Goal: Transaction & Acquisition: Obtain resource

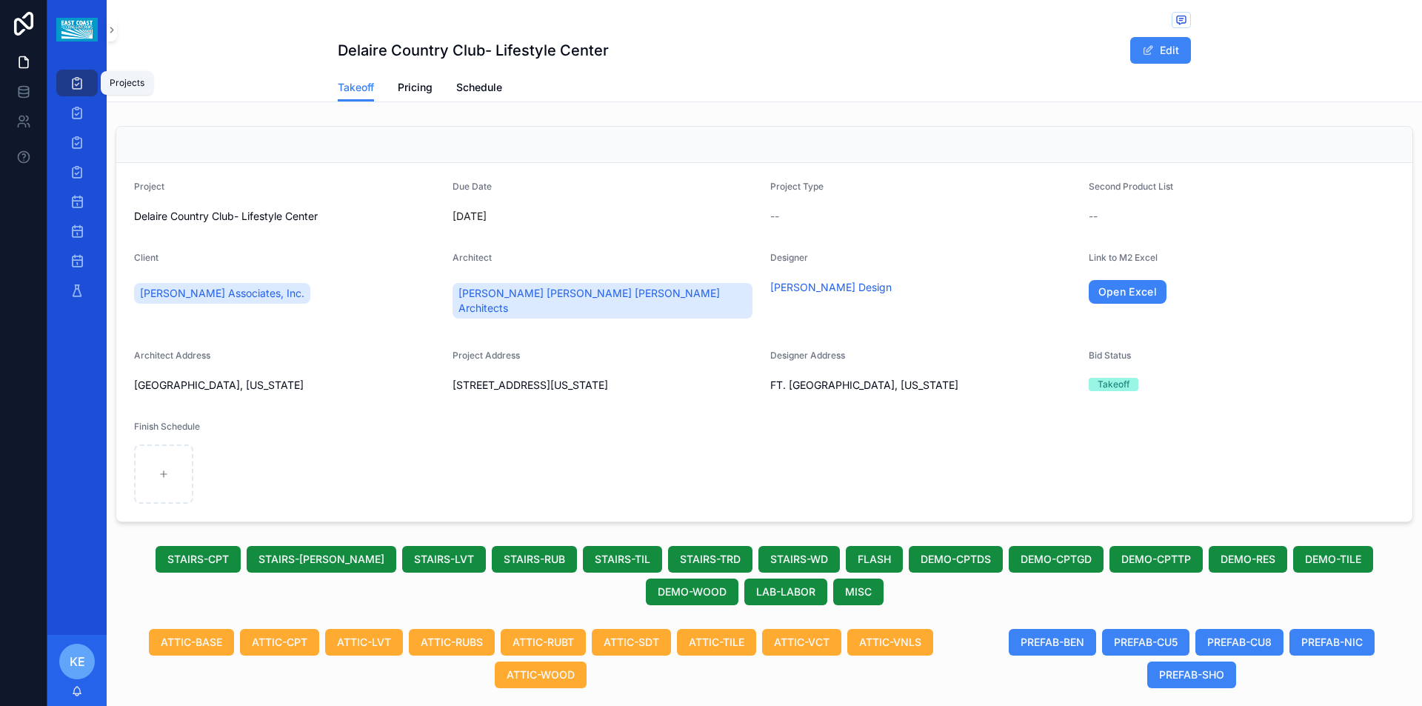
click at [70, 82] on icon "scrollable content" at bounding box center [77, 83] width 15 height 15
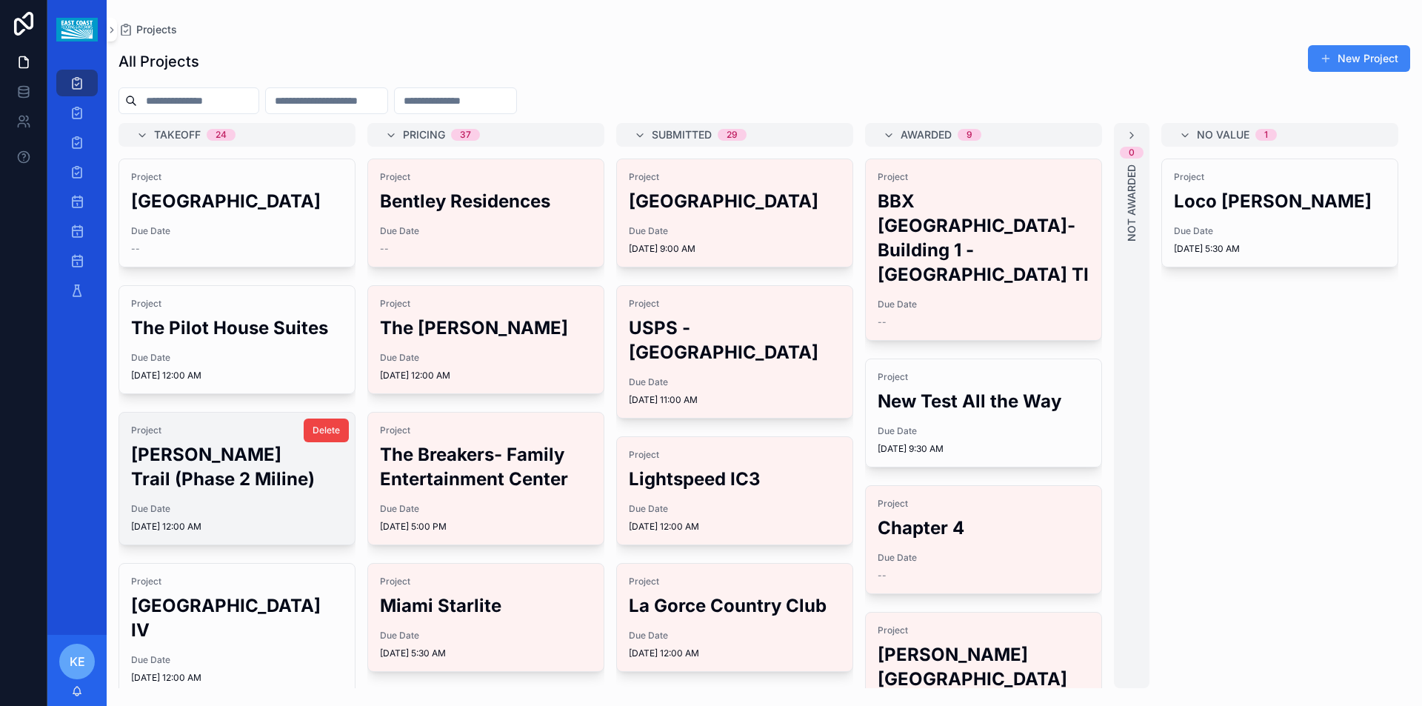
click at [195, 467] on h2 "[PERSON_NAME] Trail (Phase 2 Miline)" at bounding box center [237, 466] width 212 height 49
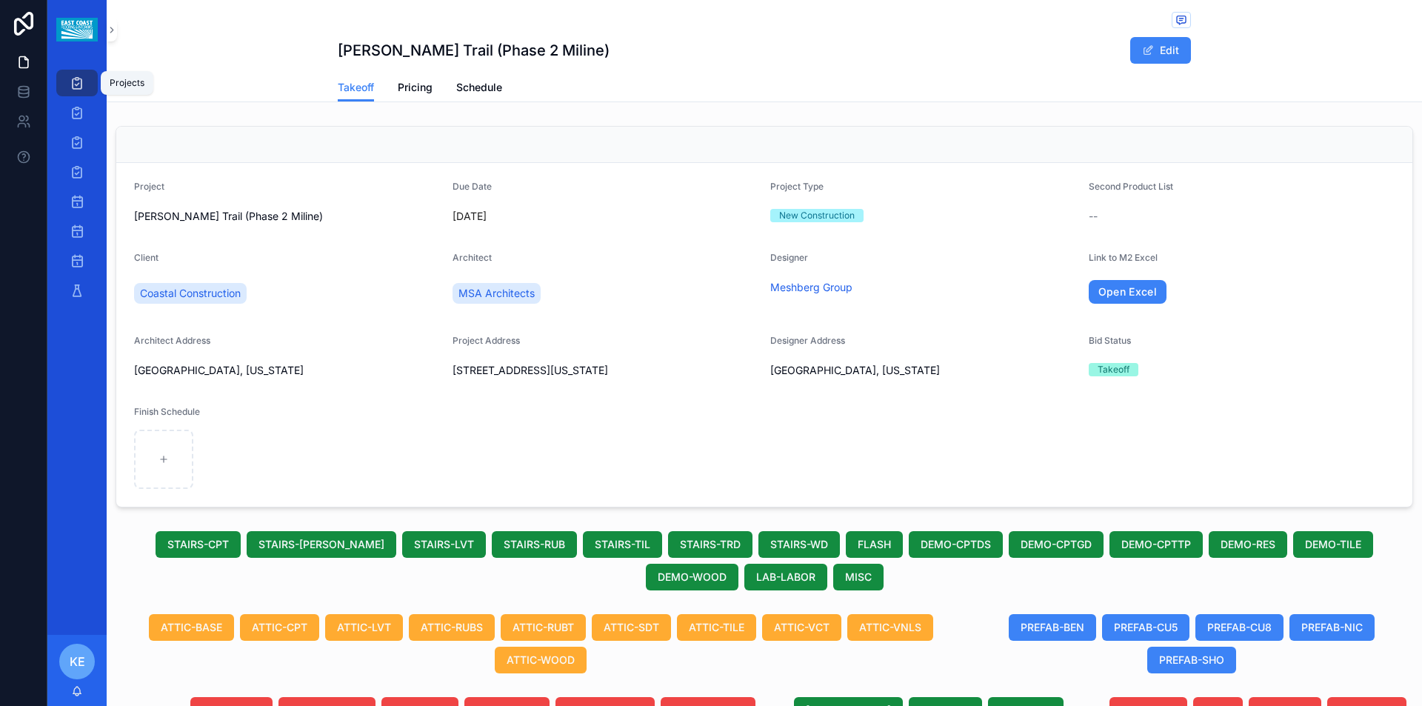
click at [76, 84] on icon "scrollable content" at bounding box center [77, 83] width 15 height 15
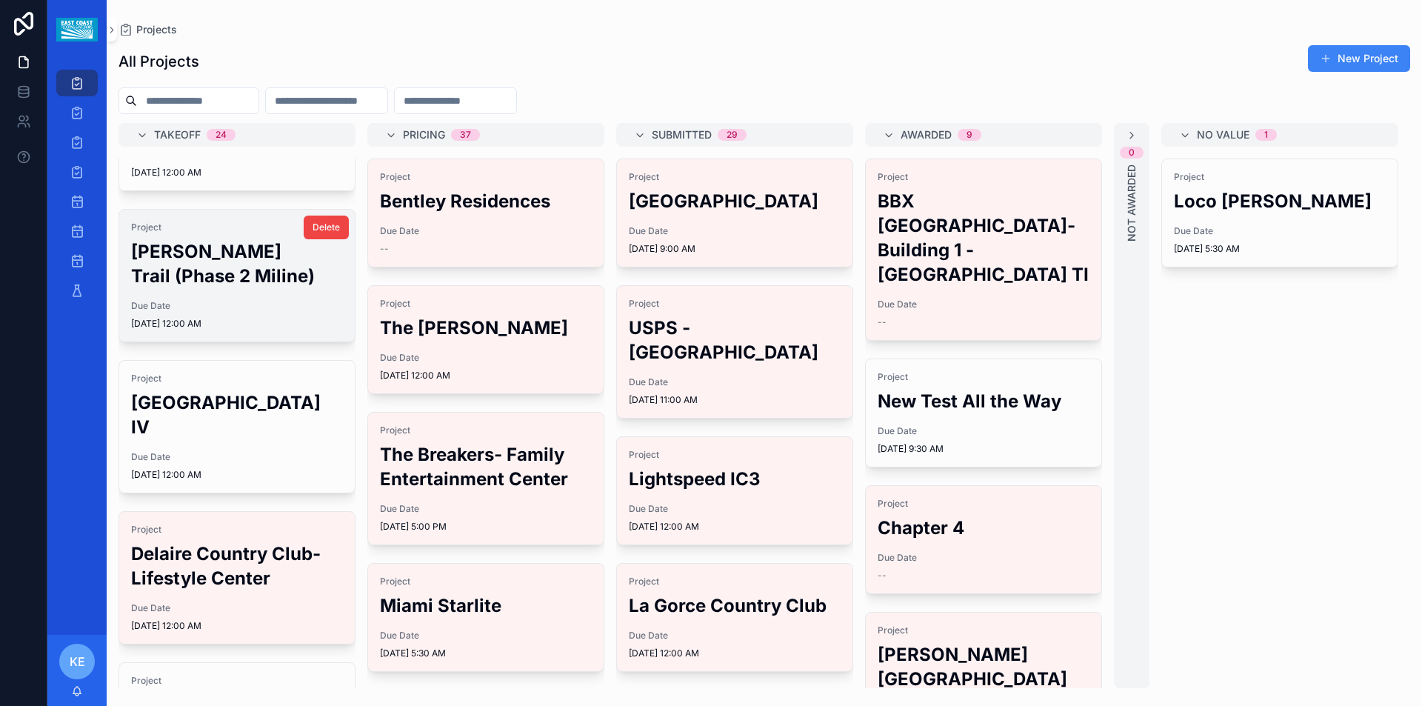
scroll to position [222, 0]
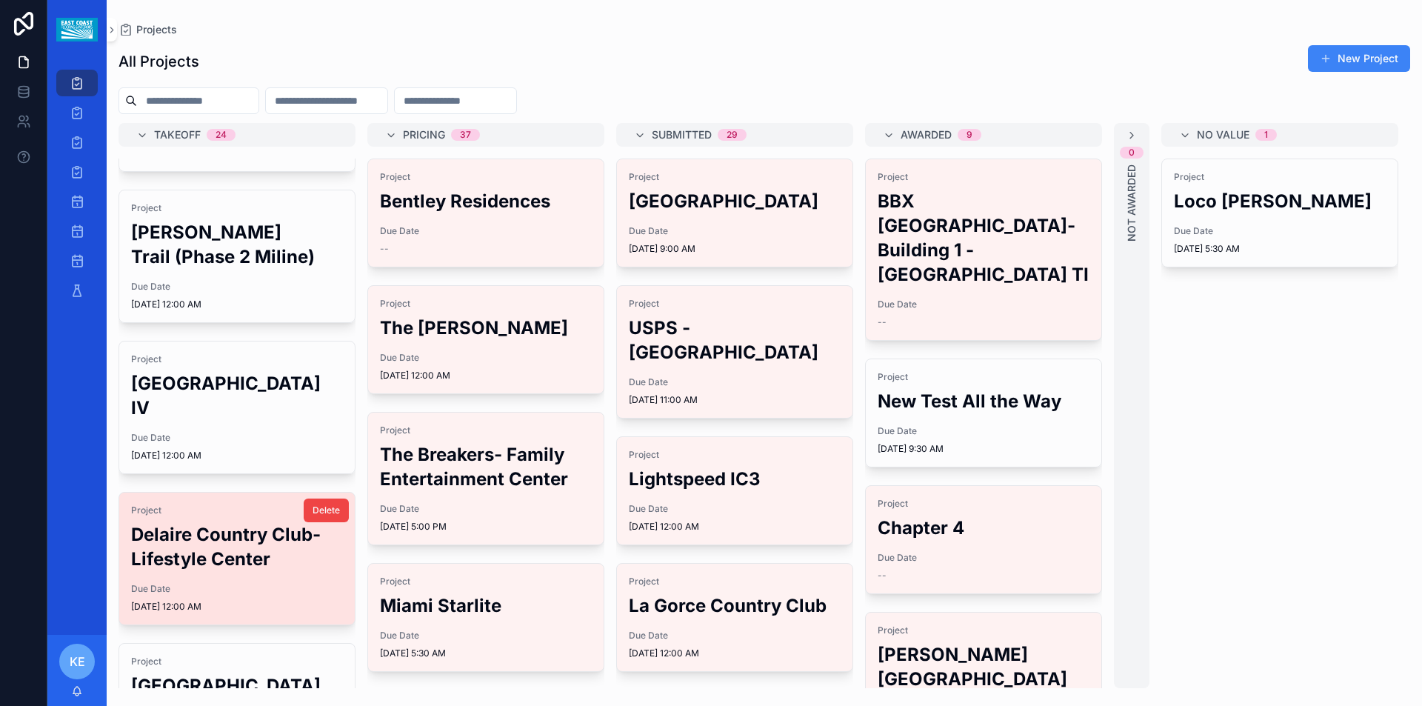
click at [220, 571] on h2 "Delaire Country Club- Lifestyle Center" at bounding box center [237, 546] width 212 height 49
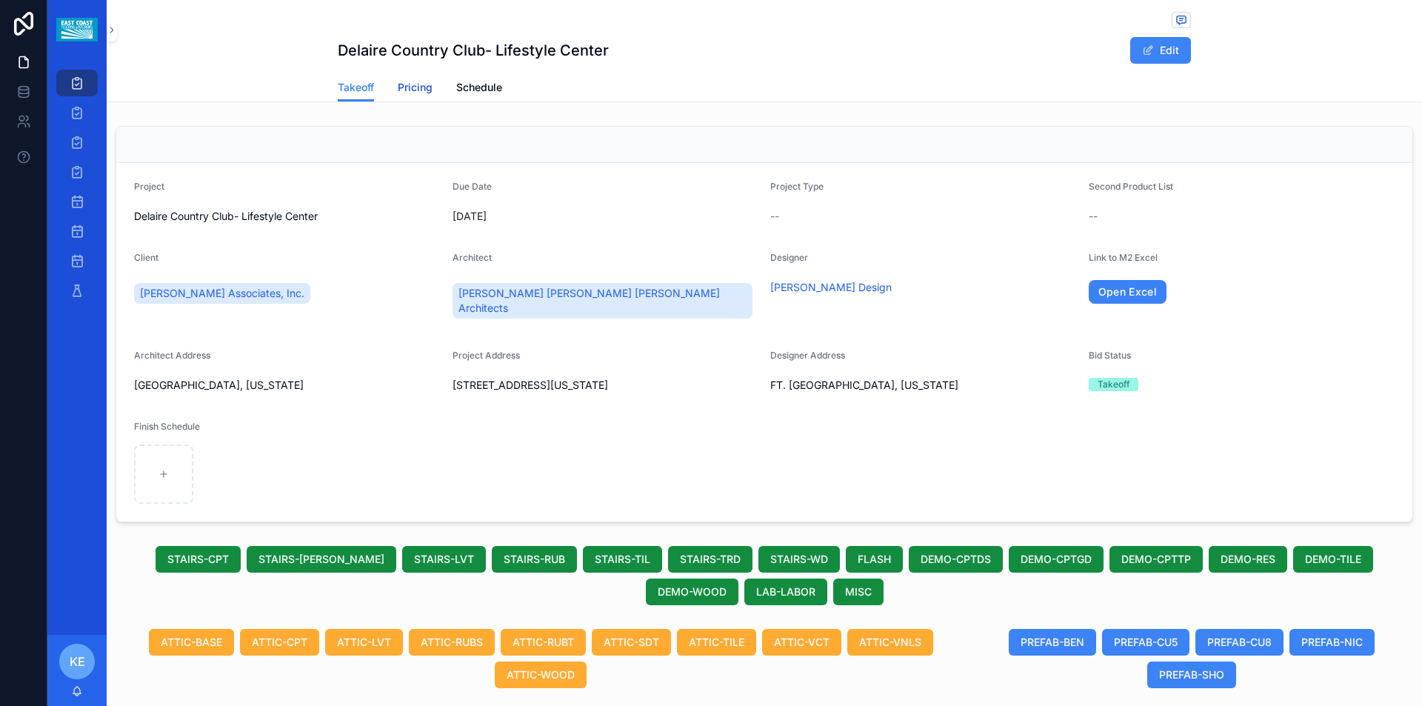
click at [398, 87] on span "Pricing" at bounding box center [415, 87] width 35 height 15
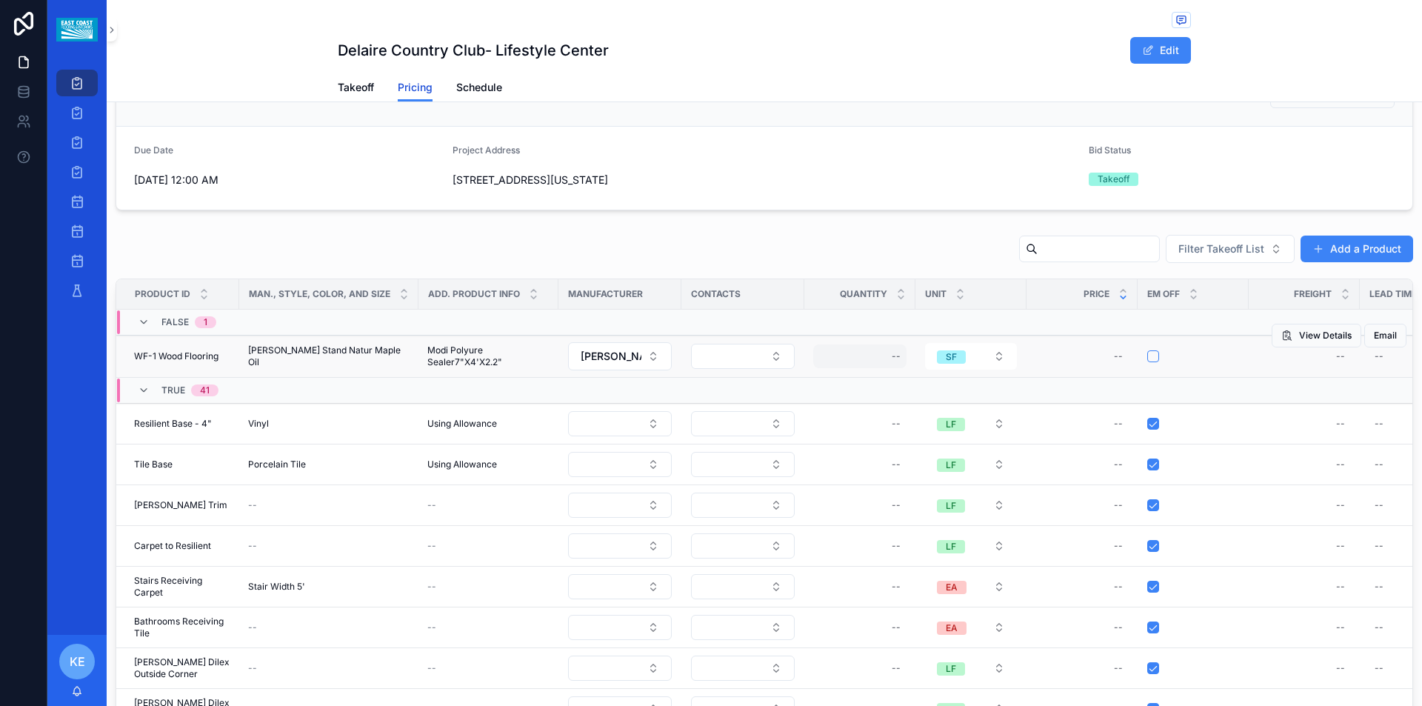
scroll to position [45, 0]
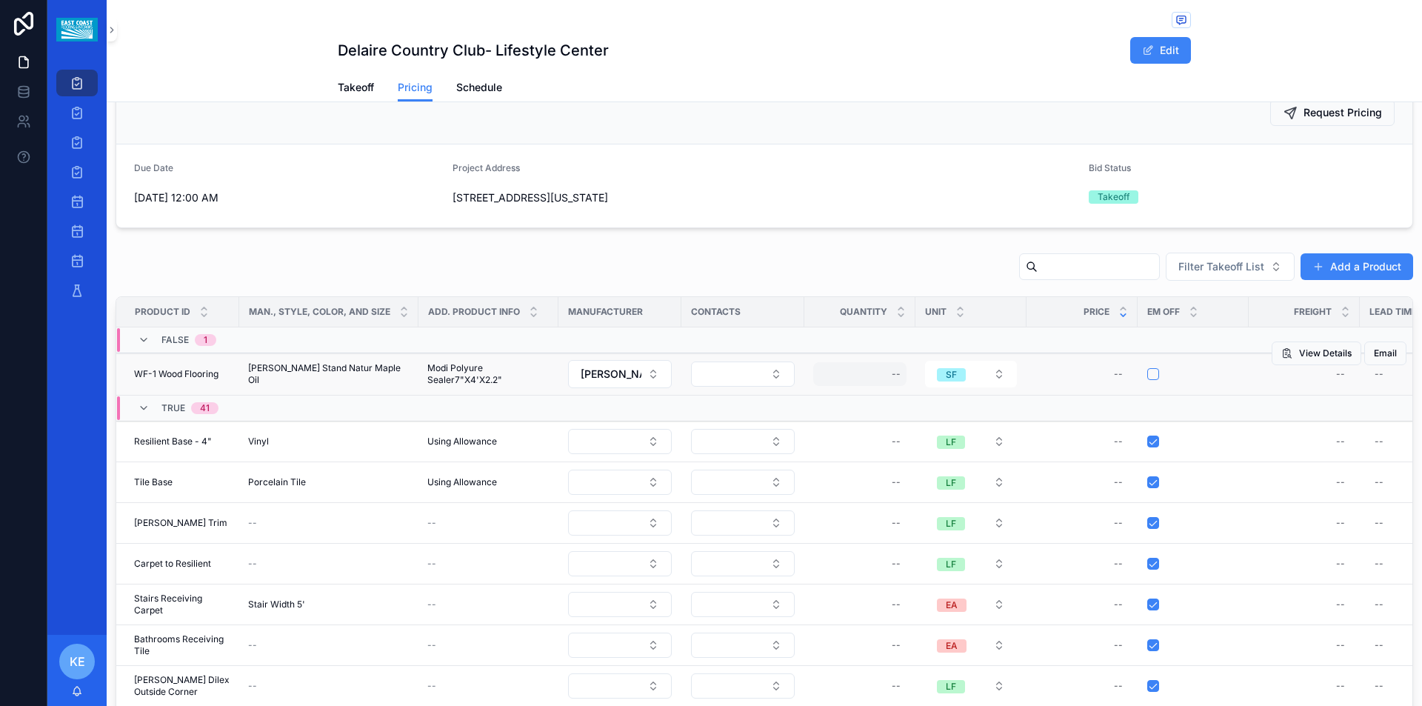
click at [893, 378] on div "--" at bounding box center [896, 374] width 9 height 12
type input "********"
click at [1072, 397] on icon "scrollable content" at bounding box center [1072, 394] width 12 height 12
click at [1303, 113] on span "Request Pricing" at bounding box center [1342, 112] width 79 height 15
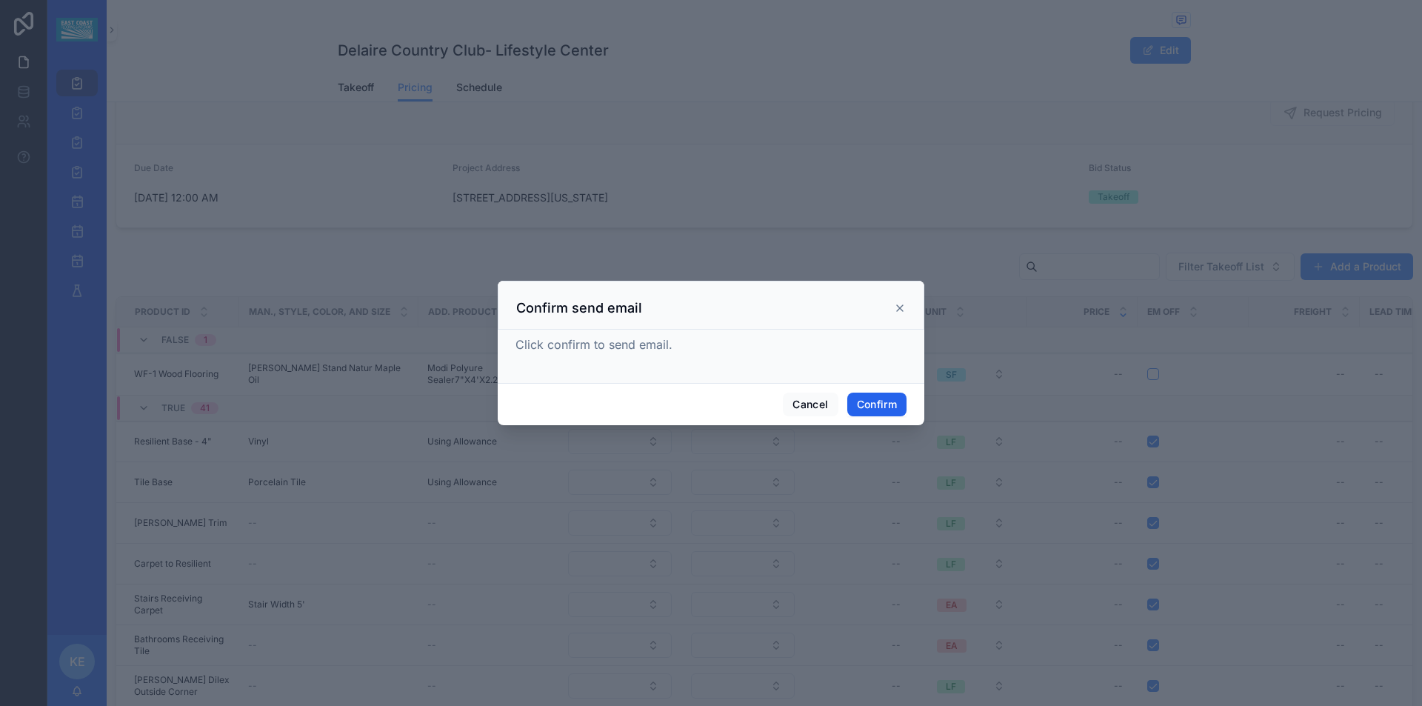
click at [857, 404] on button "Confirm" at bounding box center [876, 405] width 59 height 24
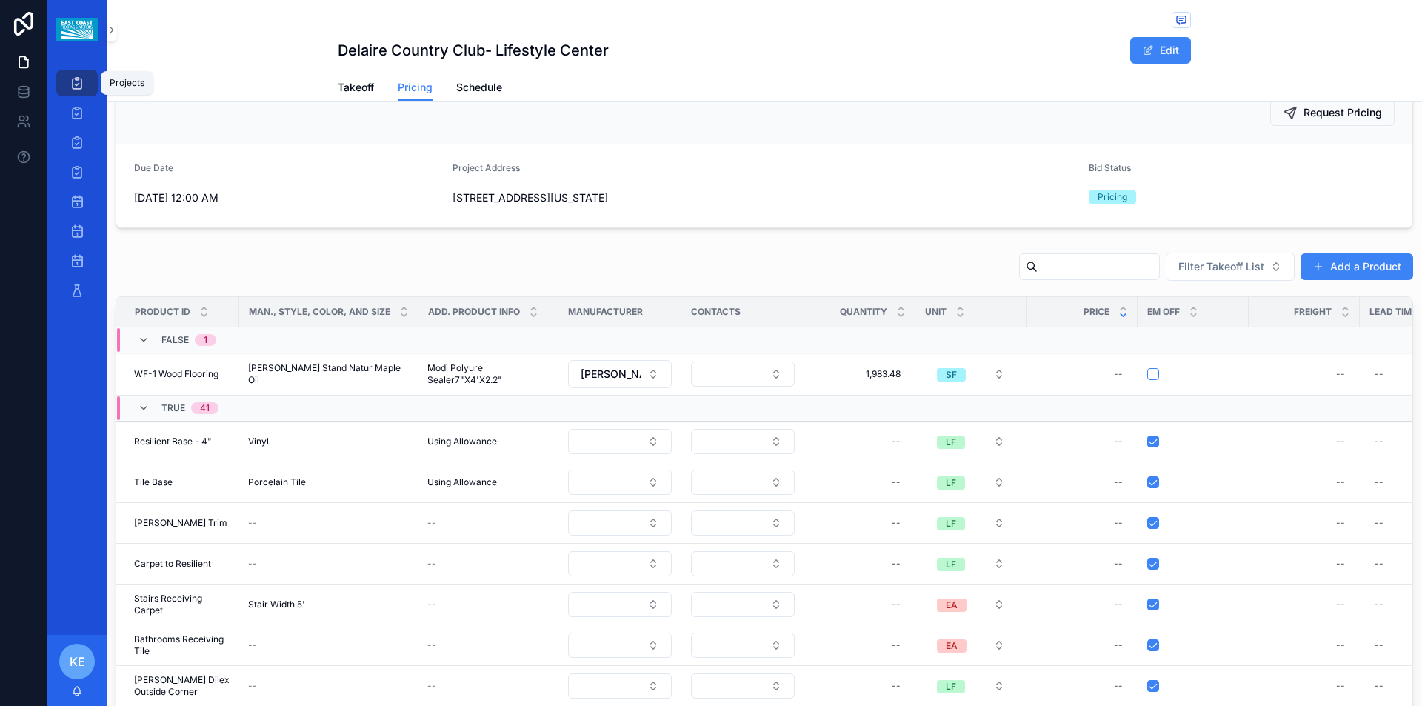
click at [63, 82] on link "Projects" at bounding box center [76, 83] width 41 height 27
